Goal: Task Accomplishment & Management: Complete application form

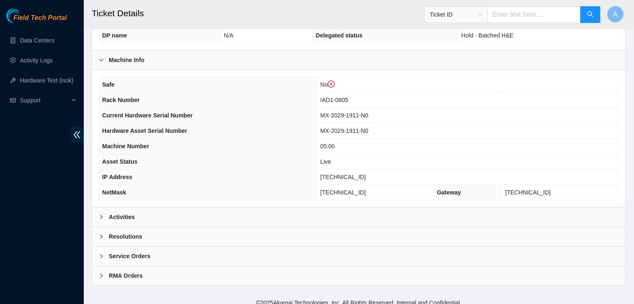
scroll to position [270, 0]
click at [253, 220] on div "Activities" at bounding box center [358, 216] width 533 height 19
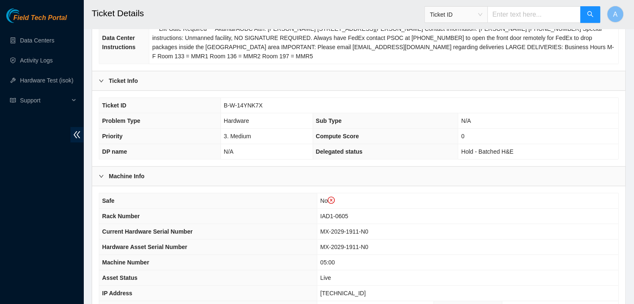
scroll to position [153, 0]
drag, startPoint x: 262, startPoint y: 106, endPoint x: 223, endPoint y: 106, distance: 38.8
click at [223, 106] on td "B-W-14YNK7X" at bounding box center [420, 105] width 398 height 15
copy span "B-W-14YNK7X"
click at [223, 106] on td "B-W-14YNK7X" at bounding box center [420, 105] width 398 height 15
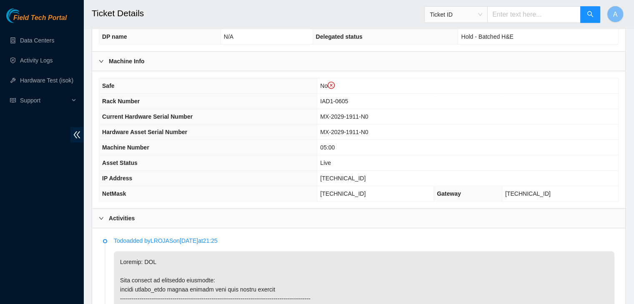
scroll to position [274, 0]
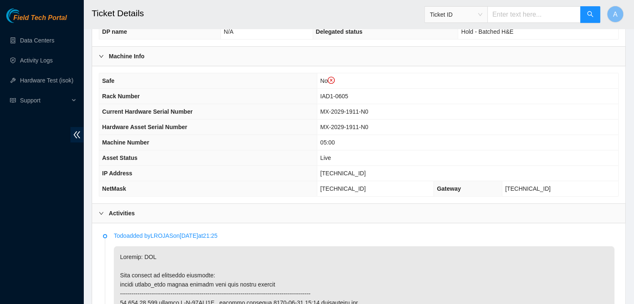
click at [260, 154] on th "Asset Status" at bounding box center [208, 158] width 218 height 15
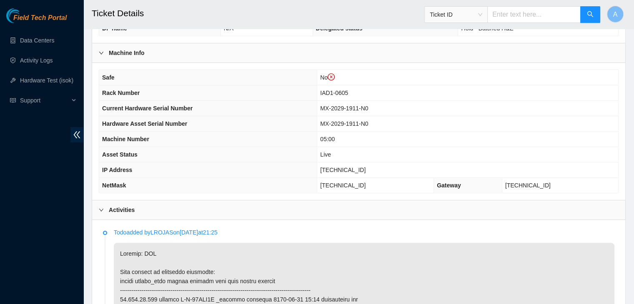
scroll to position [279, 0]
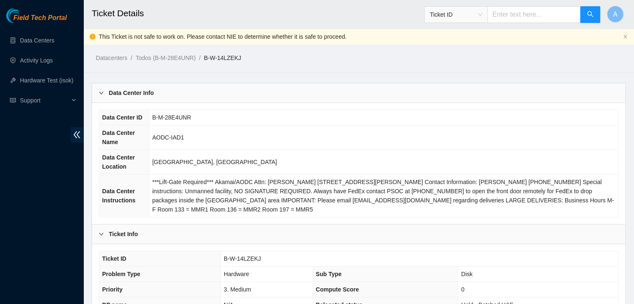
scroll to position [275, 0]
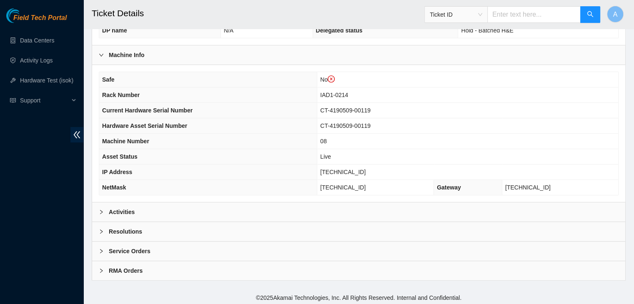
click at [235, 207] on div "Activities" at bounding box center [358, 212] width 533 height 19
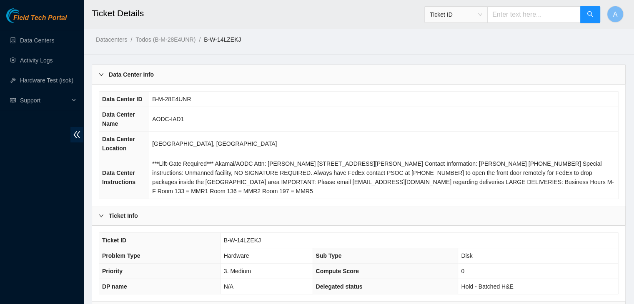
scroll to position [121, 0]
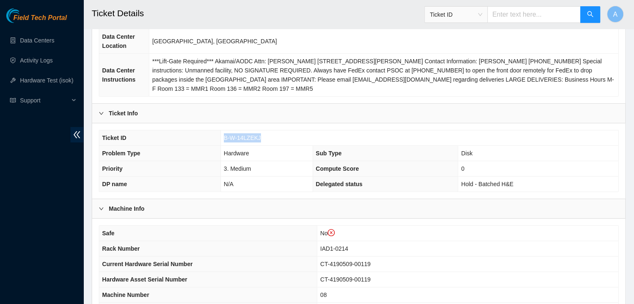
drag, startPoint x: 260, startPoint y: 137, endPoint x: 224, endPoint y: 139, distance: 35.9
click at [224, 139] on td "B-W-14LZEKJ" at bounding box center [420, 138] width 398 height 15
copy span "B-W-14LZEKJ"
click at [224, 139] on span "B-W-14LZEKJ" at bounding box center [242, 138] width 37 height 7
click at [274, 171] on td "3. Medium" at bounding box center [267, 168] width 92 height 15
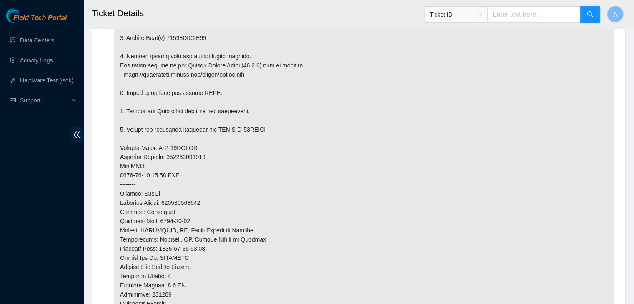
scroll to position [584, 0]
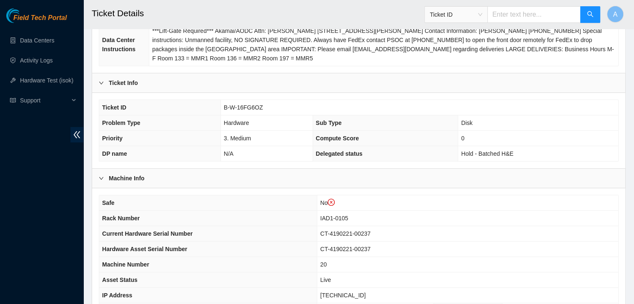
scroll to position [144, 0]
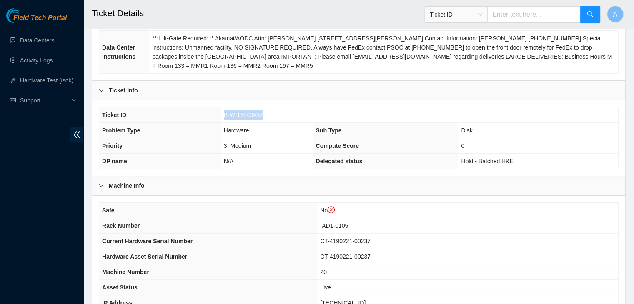
drag, startPoint x: 262, startPoint y: 115, endPoint x: 221, endPoint y: 114, distance: 40.9
click at [221, 114] on td "B-W-16FG6OZ" at bounding box center [420, 115] width 398 height 15
copy span "B-W-16FG6OZ"
click at [343, 179] on div "Machine Info" at bounding box center [358, 185] width 533 height 19
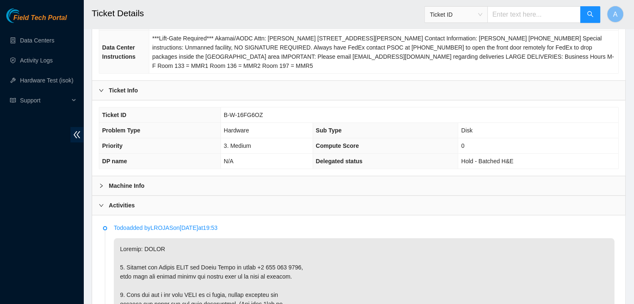
click at [239, 188] on div "Machine Info" at bounding box center [358, 185] width 533 height 19
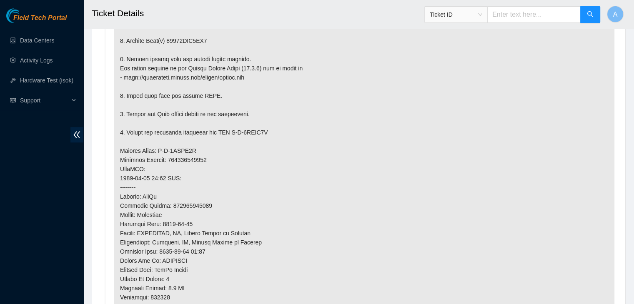
scroll to position [666, 0]
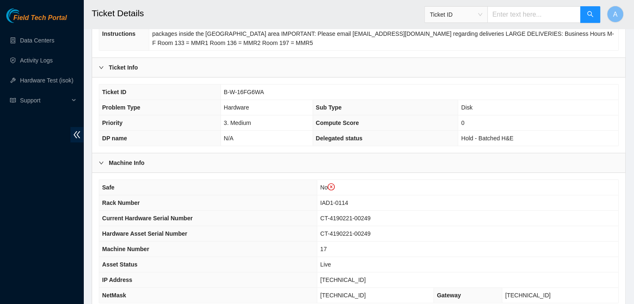
scroll to position [162, 0]
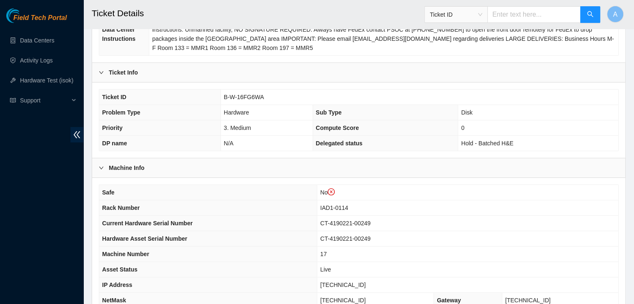
click at [247, 103] on td "B-W-16FG6WA" at bounding box center [420, 97] width 398 height 15
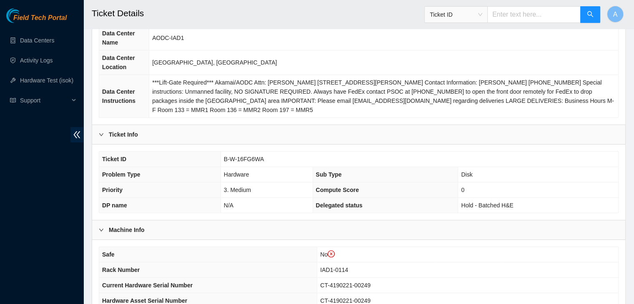
scroll to position [100, 0]
drag, startPoint x: 262, startPoint y: 158, endPoint x: 224, endPoint y: 157, distance: 38.4
click at [224, 157] on span "B-W-16FG6WA" at bounding box center [244, 159] width 40 height 7
copy span "B-W-16FG6WA"
click at [279, 184] on td "3. Medium" at bounding box center [267, 189] width 92 height 15
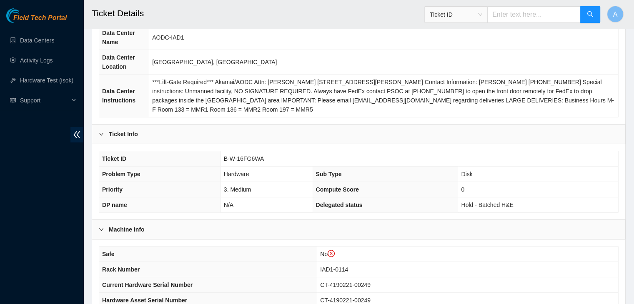
scroll to position [158, 0]
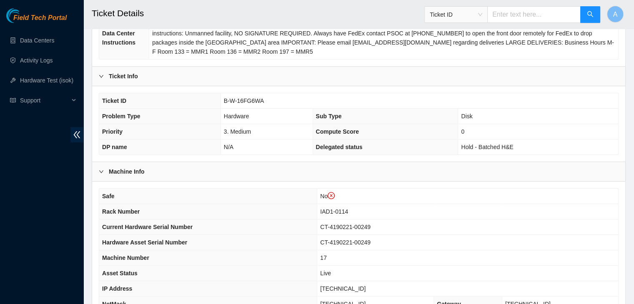
click at [197, 204] on th "Rack Number" at bounding box center [208, 211] width 218 height 15
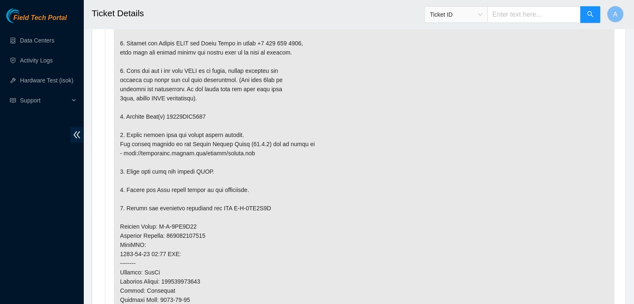
scroll to position [507, 0]
click at [217, 222] on p at bounding box center [364, 235] width 501 height 444
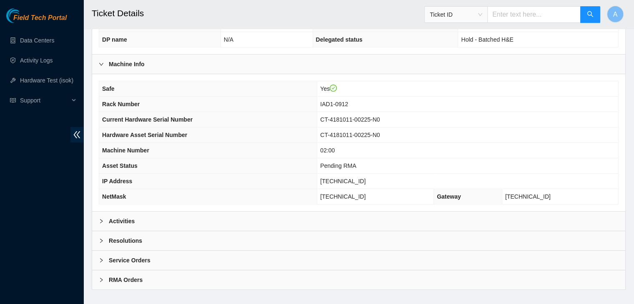
scroll to position [250, 0]
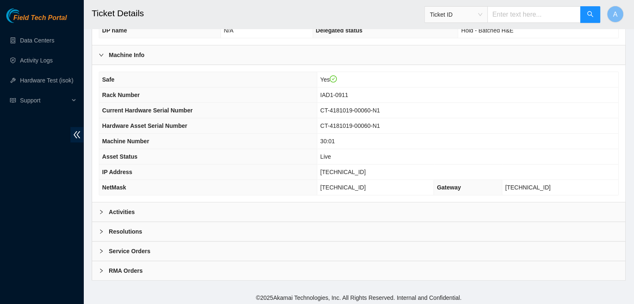
scroll to position [259, 0]
click at [248, 210] on div "Activities" at bounding box center [358, 212] width 533 height 19
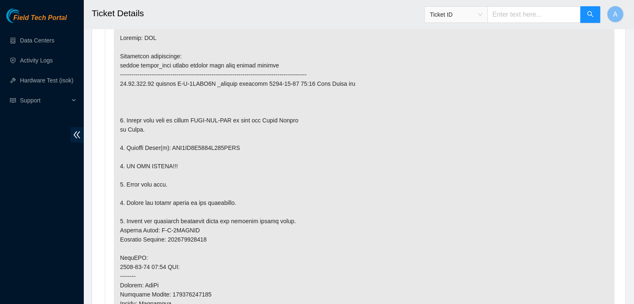
scroll to position [490, 0]
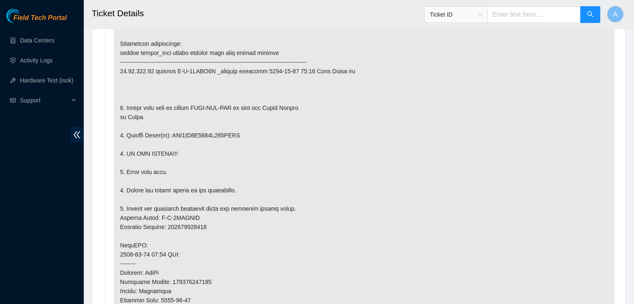
click at [406, 101] on p at bounding box center [364, 246] width 501 height 462
click at [159, 151] on p at bounding box center [364, 246] width 501 height 462
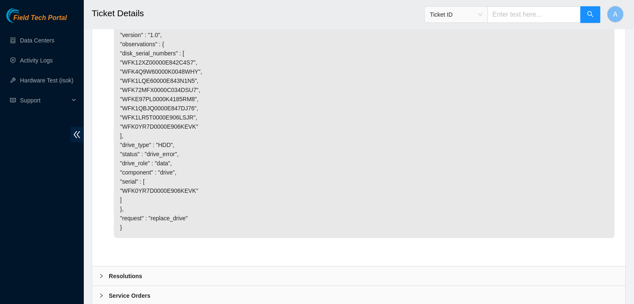
scroll to position [2417, 0]
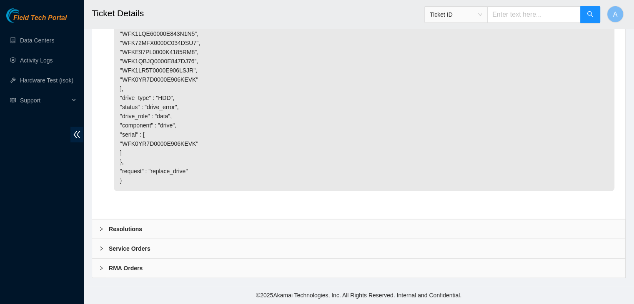
click at [239, 226] on div "Resolutions" at bounding box center [358, 229] width 533 height 19
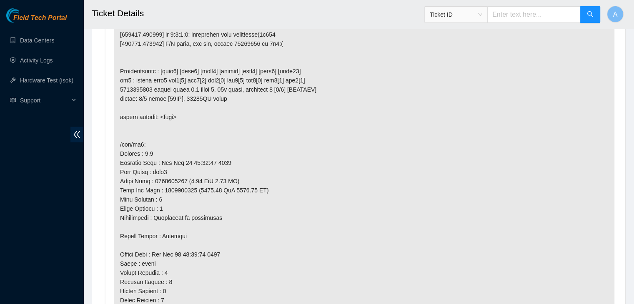
click at [239, 226] on p at bounding box center [364, 99] width 501 height 756
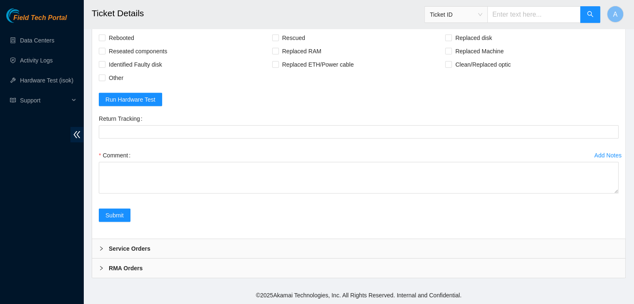
scroll to position [2548, 0]
click at [130, 45] on span "Rebooted" at bounding box center [122, 37] width 32 height 13
click at [105, 40] on input "Rebooted" at bounding box center [102, 38] width 6 height 6
checkbox input "true"
click at [135, 58] on span "Reseated components" at bounding box center [138, 51] width 65 height 13
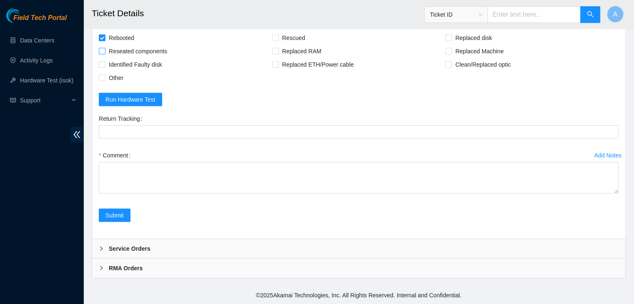
click at [105, 54] on input "Reseated components" at bounding box center [102, 51] width 6 height 6
checkbox input "true"
click at [308, 45] on div "Rescued" at bounding box center [359, 37] width 174 height 13
click at [462, 45] on span "Replaced disk" at bounding box center [473, 37] width 43 height 13
click at [451, 40] on input "Replaced disk" at bounding box center [448, 38] width 6 height 6
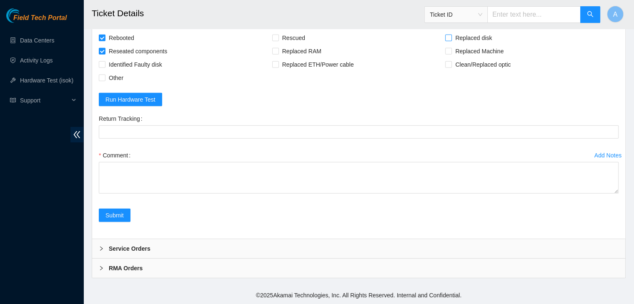
checkbox input "true"
drag, startPoint x: 616, startPoint y: 191, endPoint x: 590, endPoint y: 324, distance: 135.5
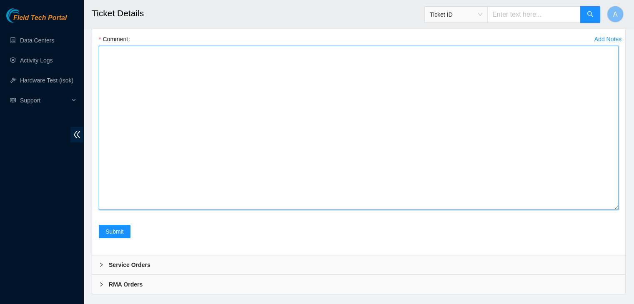
click at [518, 210] on textarea "Comment" at bounding box center [359, 128] width 520 height 164
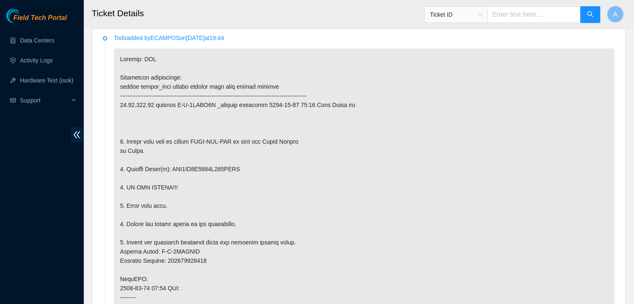
scroll to position [477, 0]
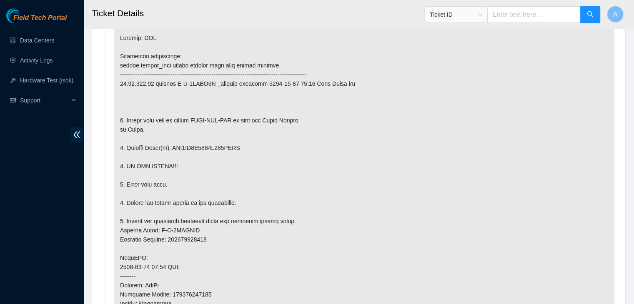
click at [211, 147] on p at bounding box center [364, 258] width 501 height 462
copy p "WFK0YR7D0000E906KEVK"
click at [211, 147] on p at bounding box center [364, 258] width 501 height 462
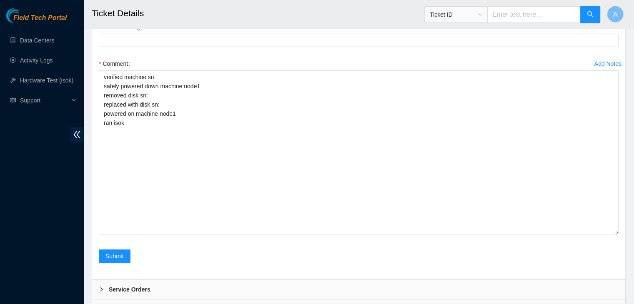
scroll to position [2607, 0]
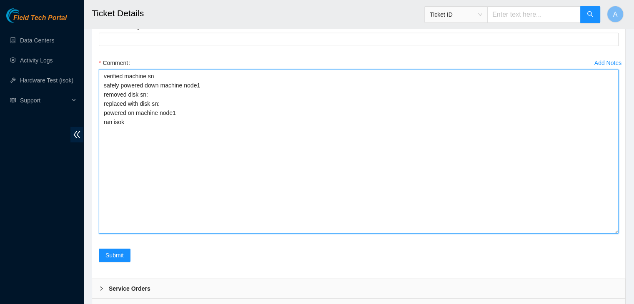
click at [199, 223] on textarea "verified machine sn safely powered down machine node1 removed disk sn: replaced…" at bounding box center [359, 152] width 520 height 164
paste textarea "WFK0YR7D0000E906KEVK"
paste textarea "WFK8YB84"
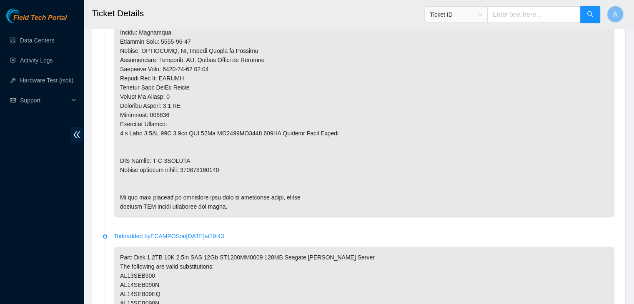
scroll to position [749, 0]
type textarea "verified machine sn safely powered down machine node1 removed disk sn: WFK0YR7D…"
copy p "463470058546"
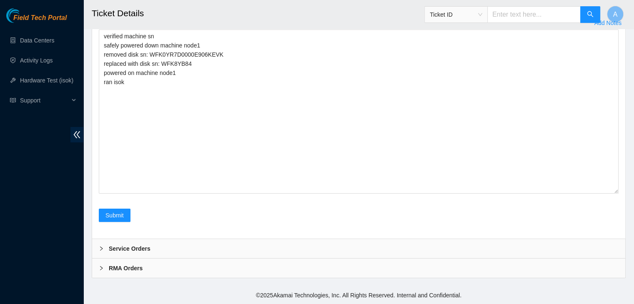
scroll to position [2684, 0]
click at [215, 6] on Tracking "Return Tracking" at bounding box center [359, -1] width 520 height 13
paste Tracking "463470058546"
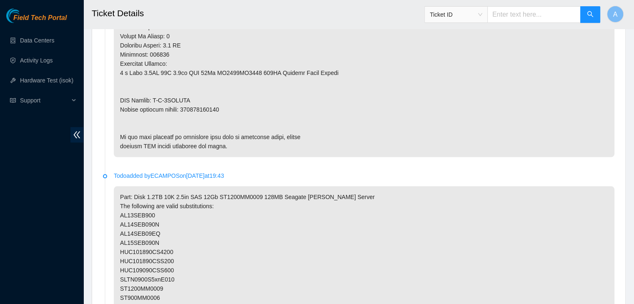
scroll to position [812, 0]
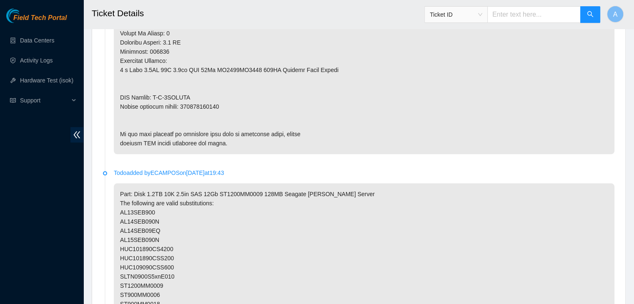
type Tracking "463470058546"
drag, startPoint x: 216, startPoint y: 68, endPoint x: 229, endPoint y: 69, distance: 12.1
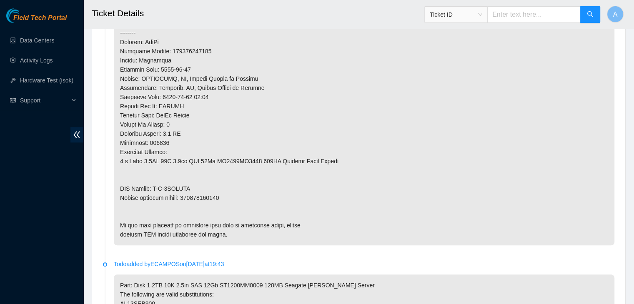
scroll to position [719, 0]
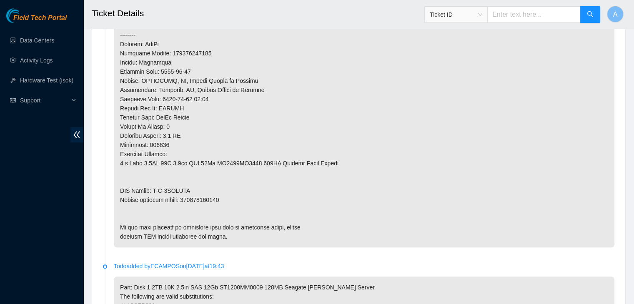
click at [161, 159] on p at bounding box center [364, 17] width 501 height 462
click at [241, 174] on p at bounding box center [364, 17] width 501 height 462
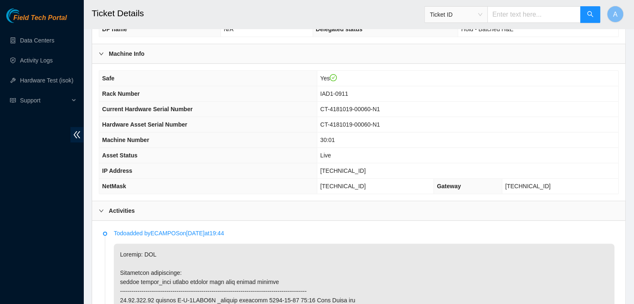
scroll to position [249, 0]
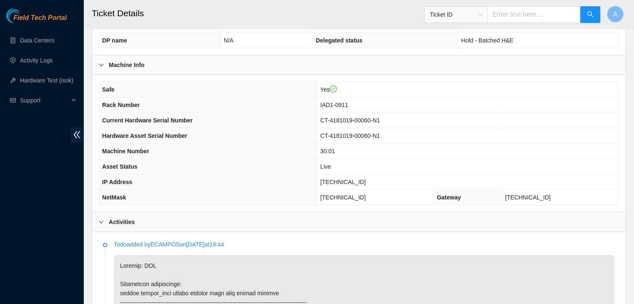
click at [364, 179] on span "23.76.147.61" at bounding box center [342, 182] width 45 height 7
copy span "23.76.147.61"
click at [364, 179] on span "23.76.147.61" at bounding box center [342, 182] width 45 height 7
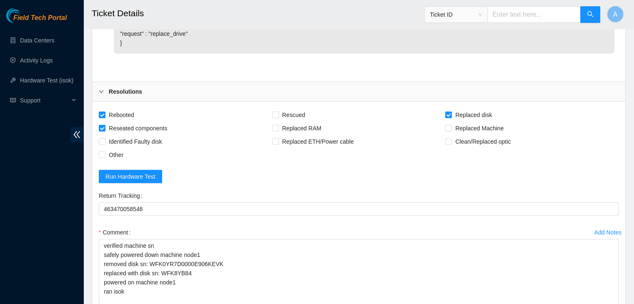
scroll to position [2764, 0]
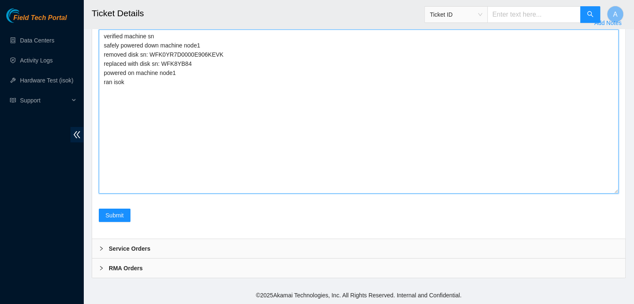
click at [279, 144] on textarea "verified machine sn safely powered down machine node1 removed disk sn: WFK0YR7D…" at bounding box center [359, 112] width 520 height 164
paste textarea "341474 24-09-2025 11:54:31 23.76.147.61 FAILED Result Detail Message Ticket ID …"
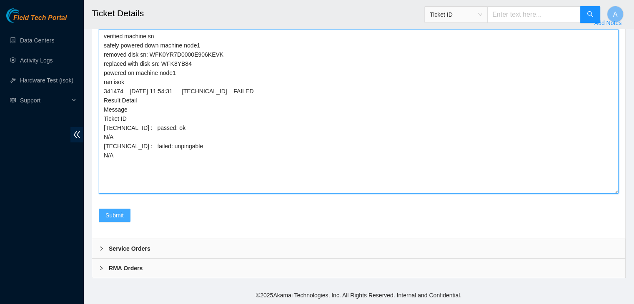
type textarea "verified machine sn safely powered down machine node1 removed disk sn: WFK0YR7D…"
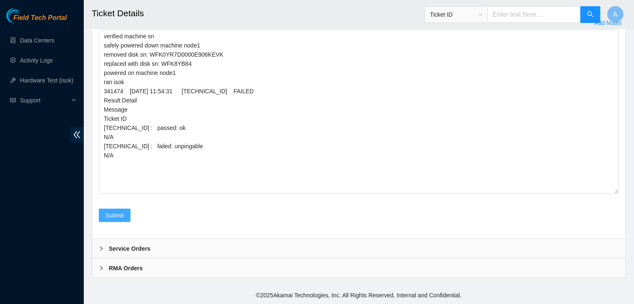
click at [120, 220] on span "Submit" at bounding box center [115, 215] width 18 height 9
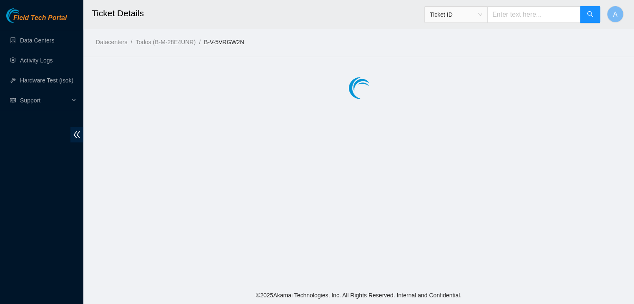
scroll to position [0, 0]
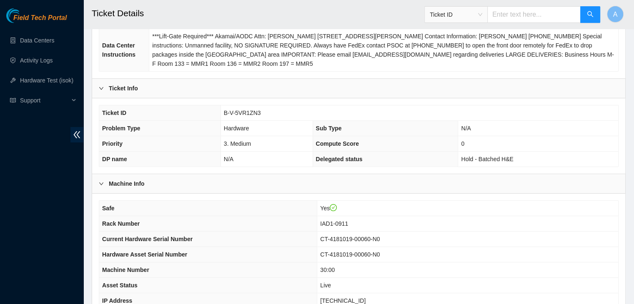
scroll to position [259, 0]
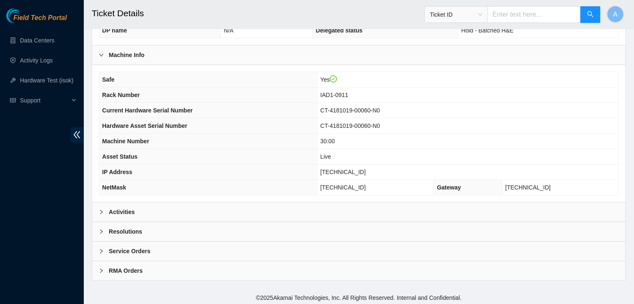
click at [353, 207] on div "Activities" at bounding box center [358, 212] width 533 height 19
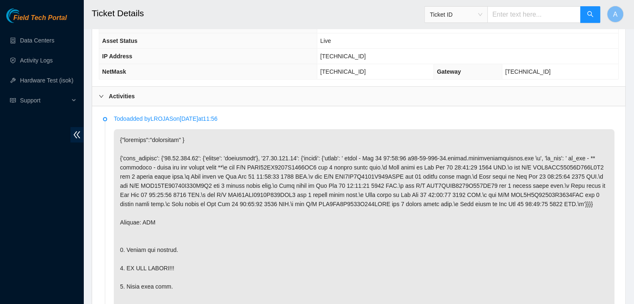
scroll to position [403, 0]
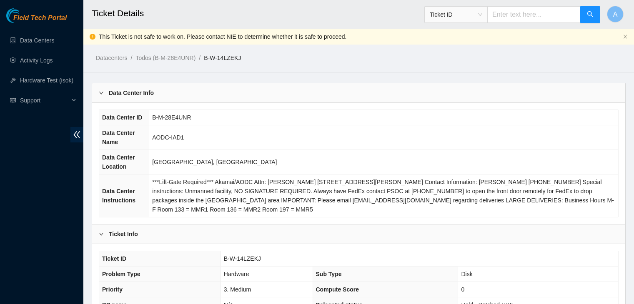
scroll to position [584, 0]
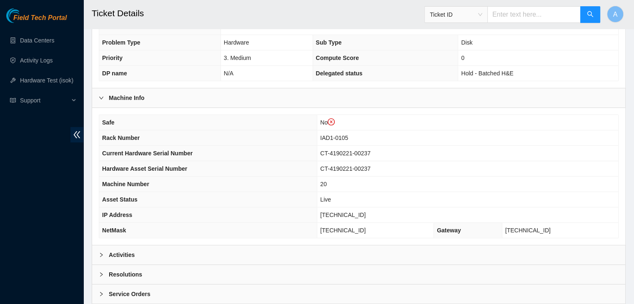
scroll to position [234, 0]
